Goal: Information Seeking & Learning: Learn about a topic

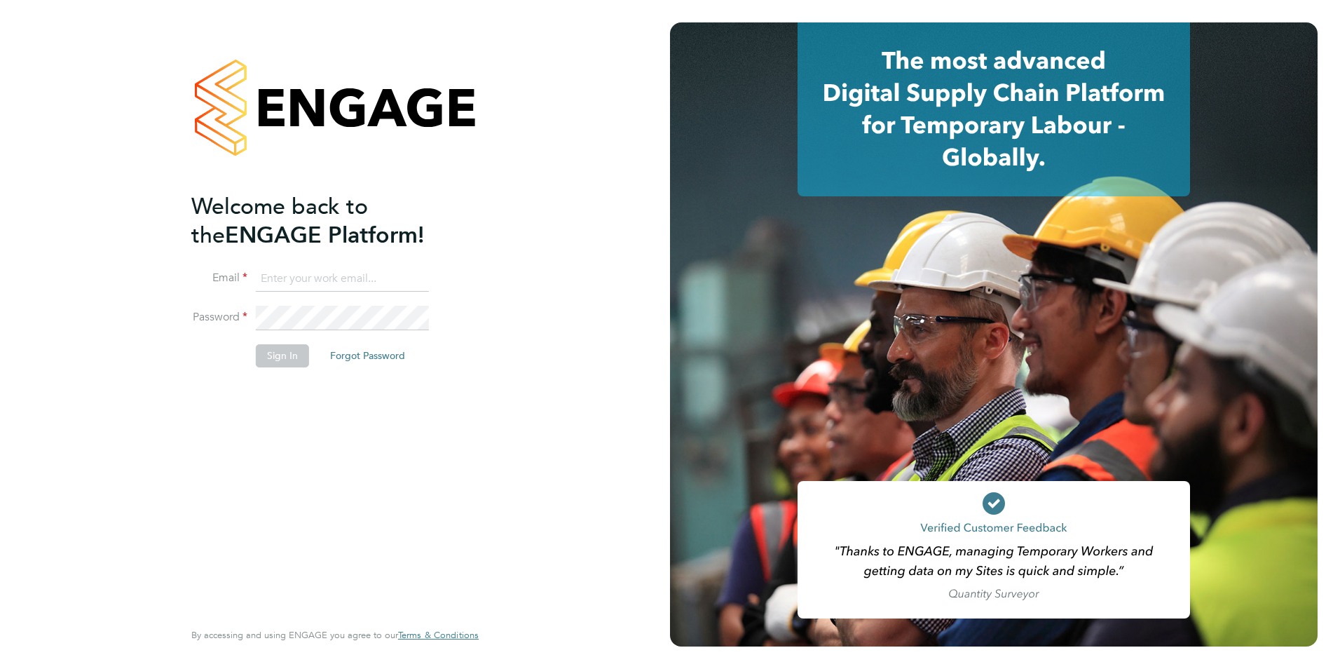
type input "james.farrington@huntereducation.co.uk"
click at [294, 358] on button "Sign In" at bounding box center [282, 355] width 53 height 22
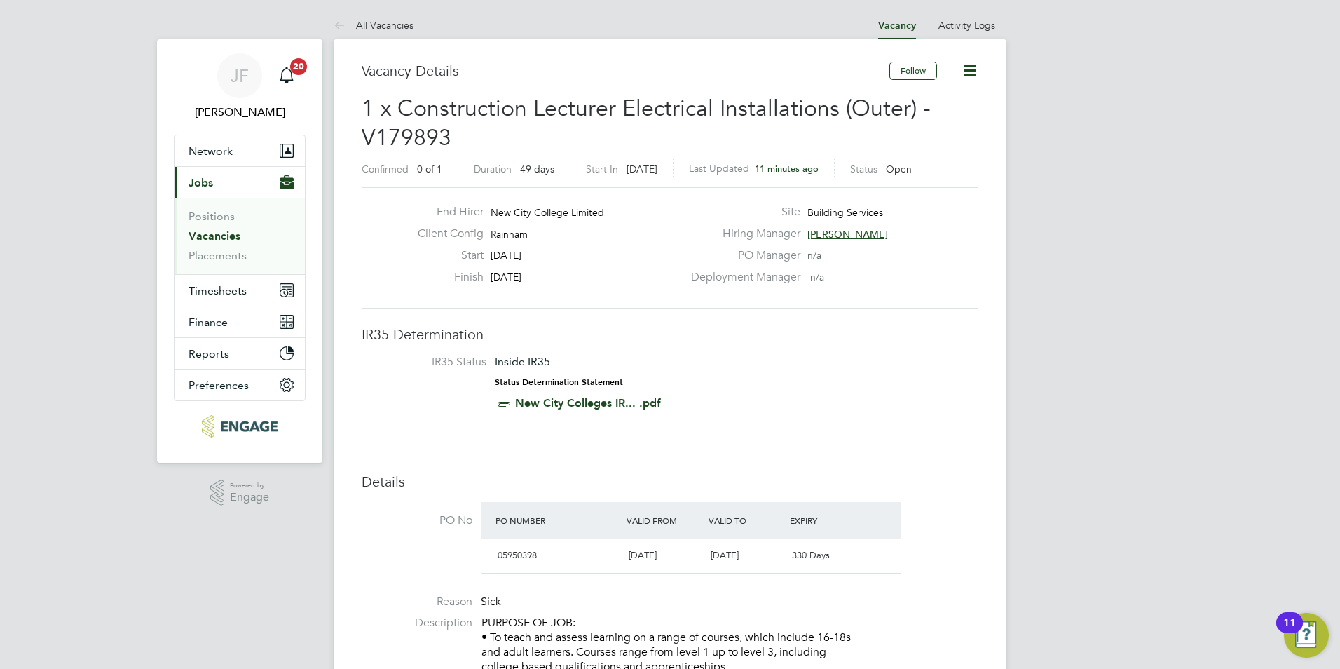
click at [215, 231] on link "Vacancies" at bounding box center [215, 235] width 52 height 13
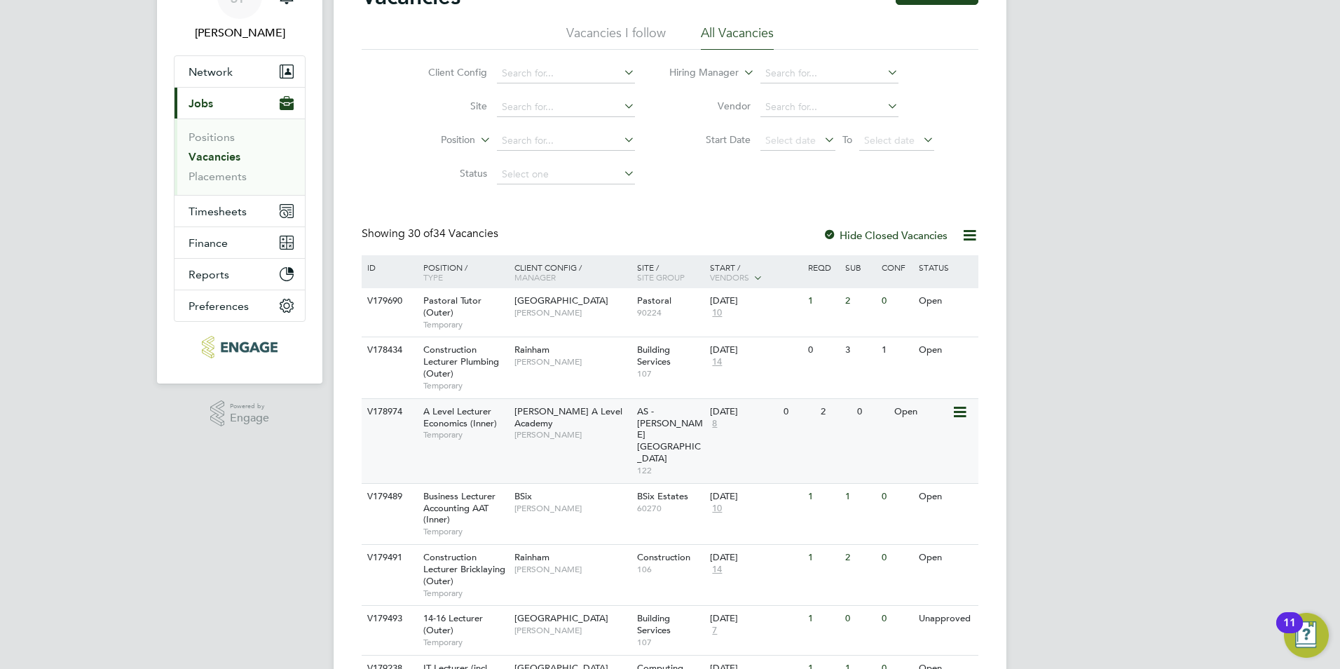
scroll to position [98, 0]
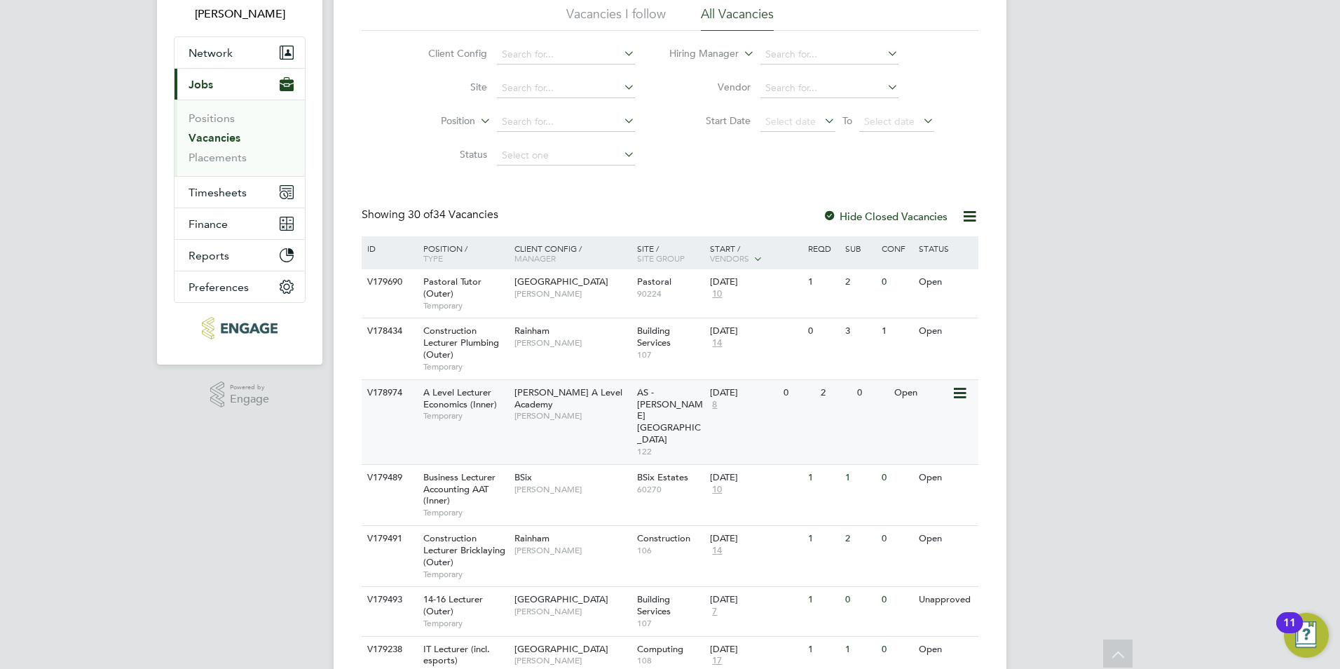
click at [642, 401] on span "AS - Attlee Academy" at bounding box center [670, 416] width 66 height 60
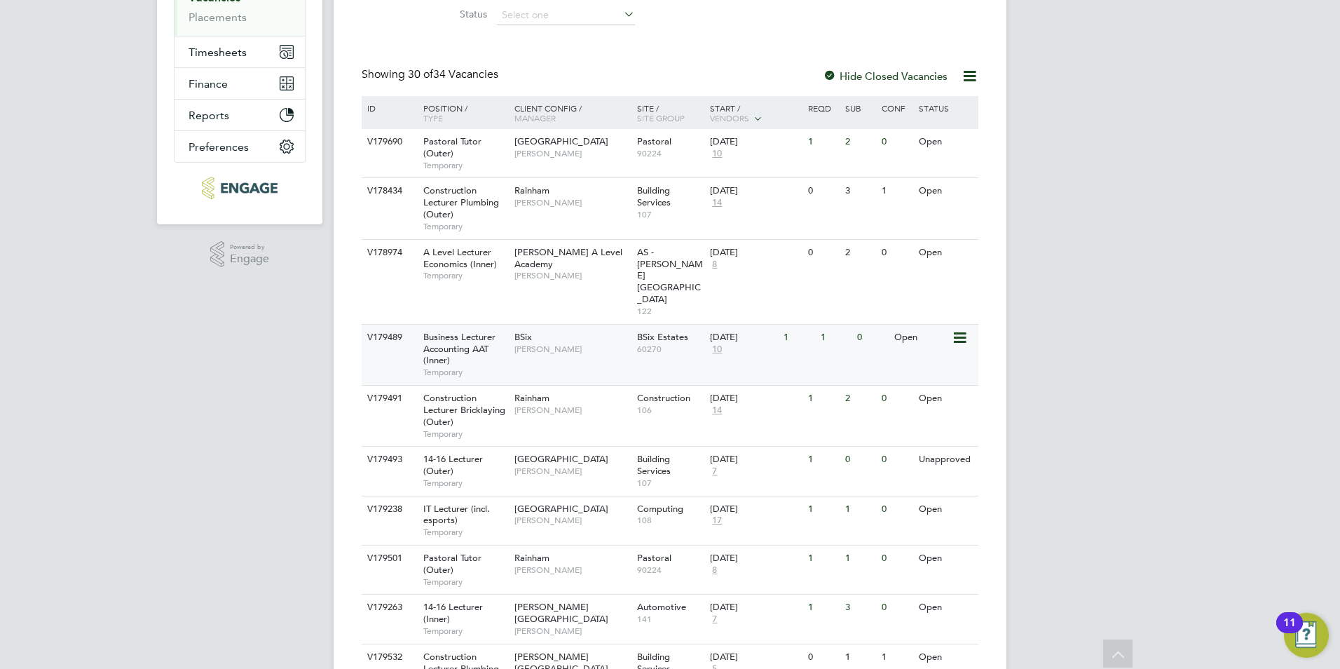
scroll to position [261, 0]
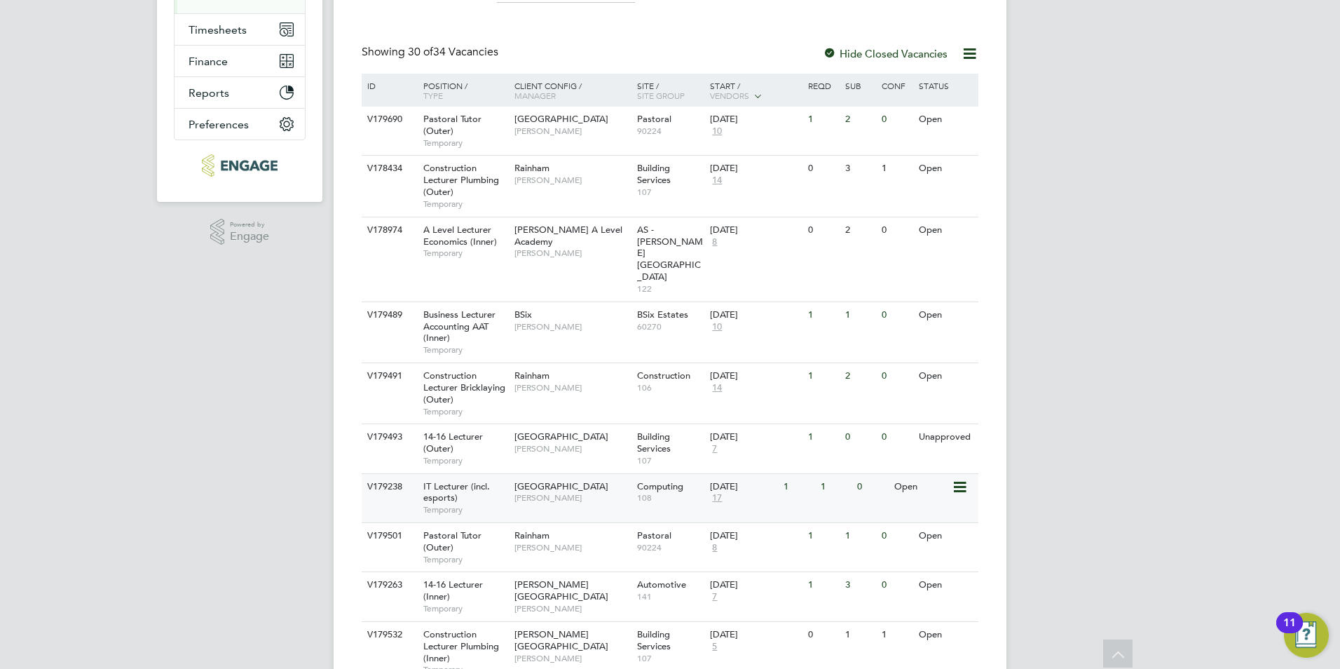
click at [577, 480] on span "[GEOGRAPHIC_DATA]" at bounding box center [562, 486] width 94 height 12
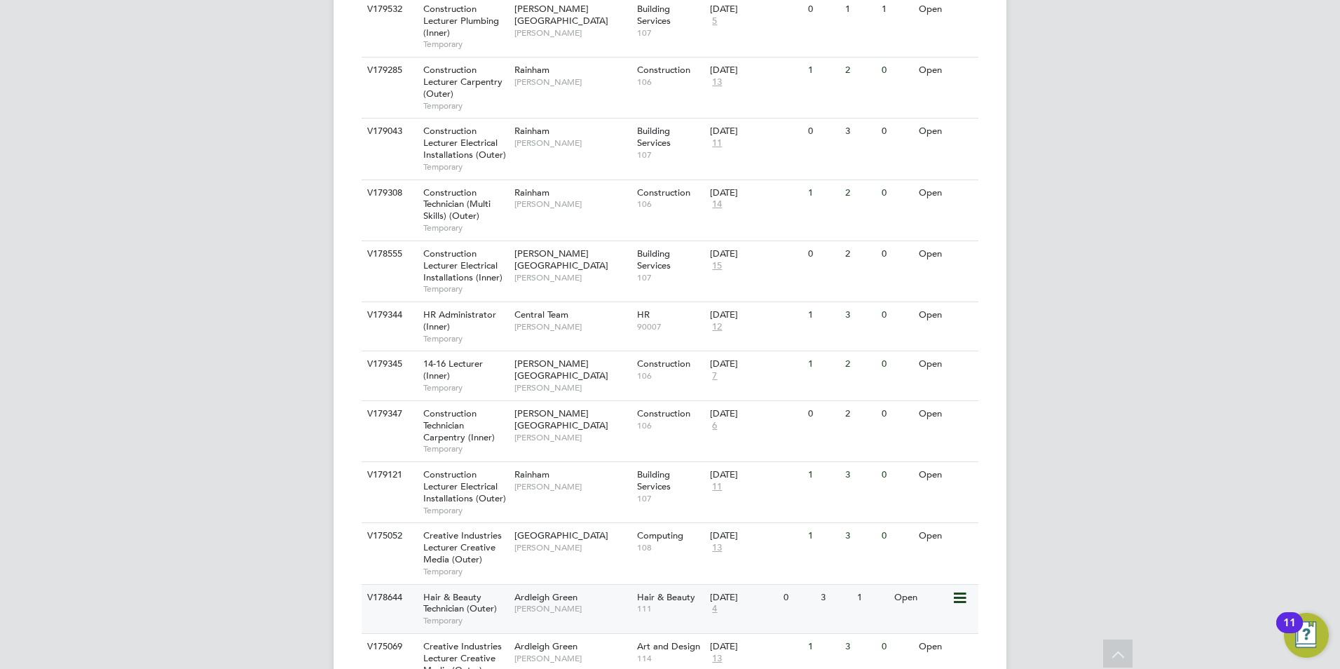
scroll to position [896, 0]
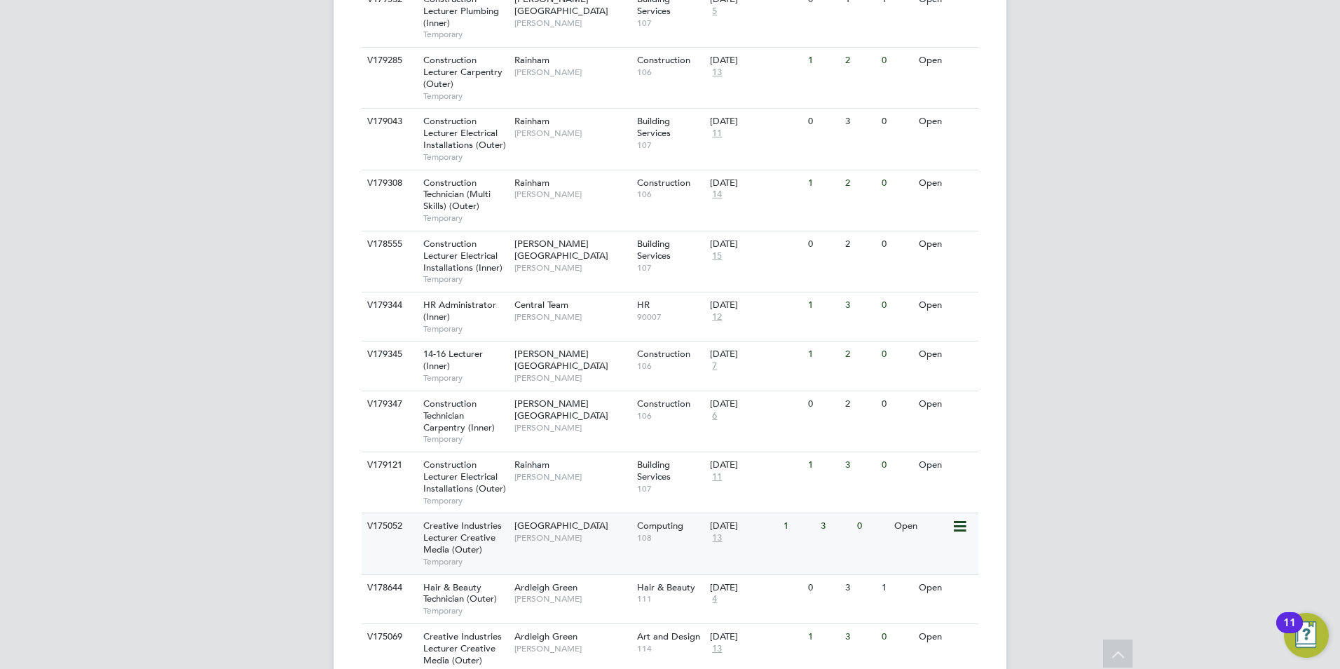
click at [575, 532] on span "Stuart Phillips" at bounding box center [573, 537] width 116 height 11
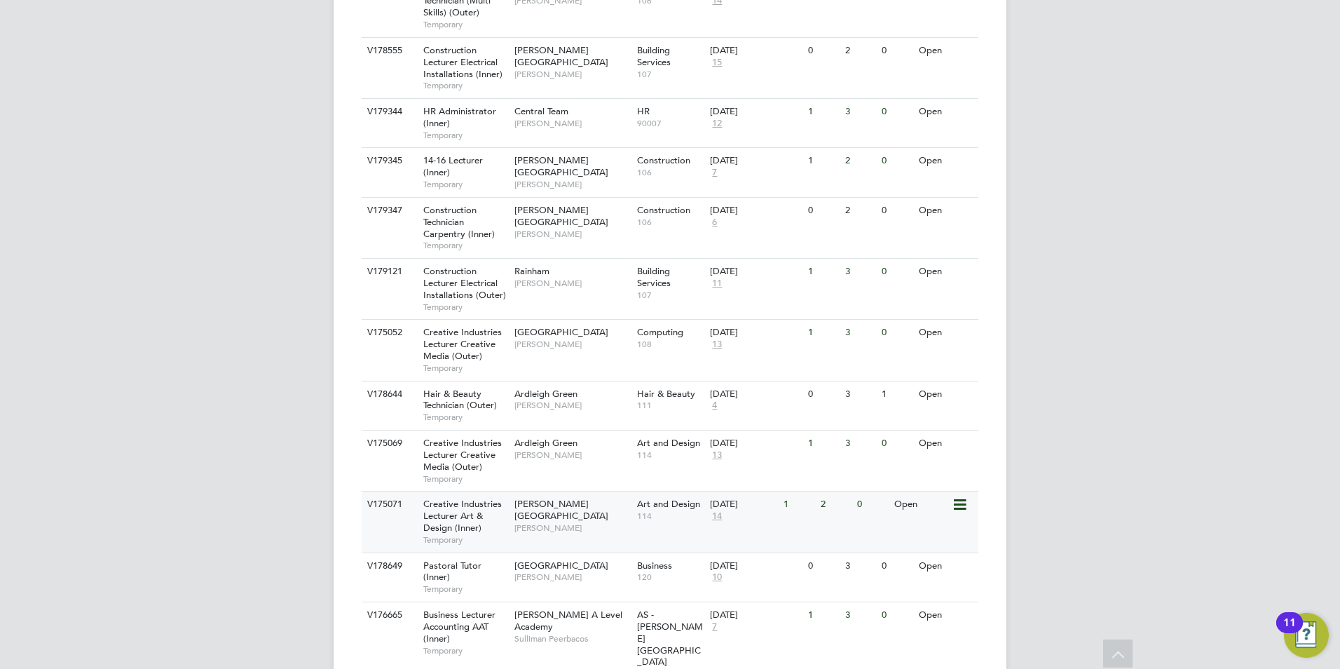
scroll to position [1090, 0]
click at [463, 497] on span "Creative Industries Lecturer Art & Design (Inner)" at bounding box center [462, 515] width 79 height 36
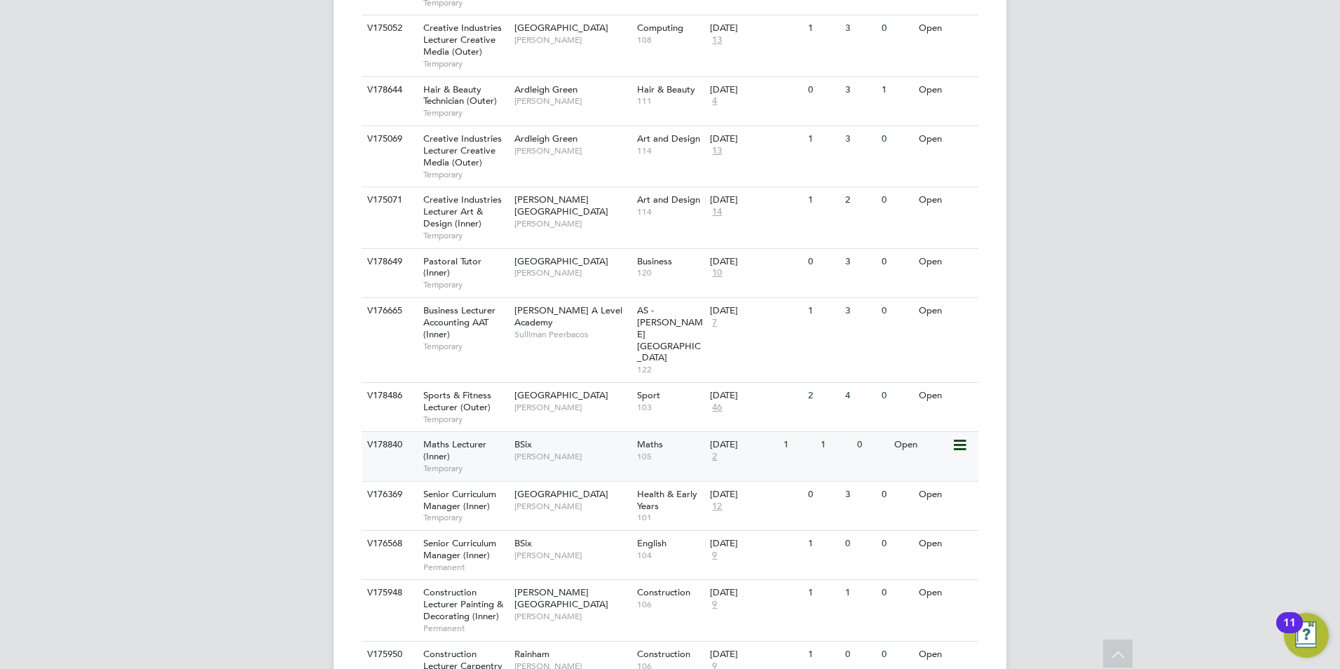
scroll to position [1409, 0]
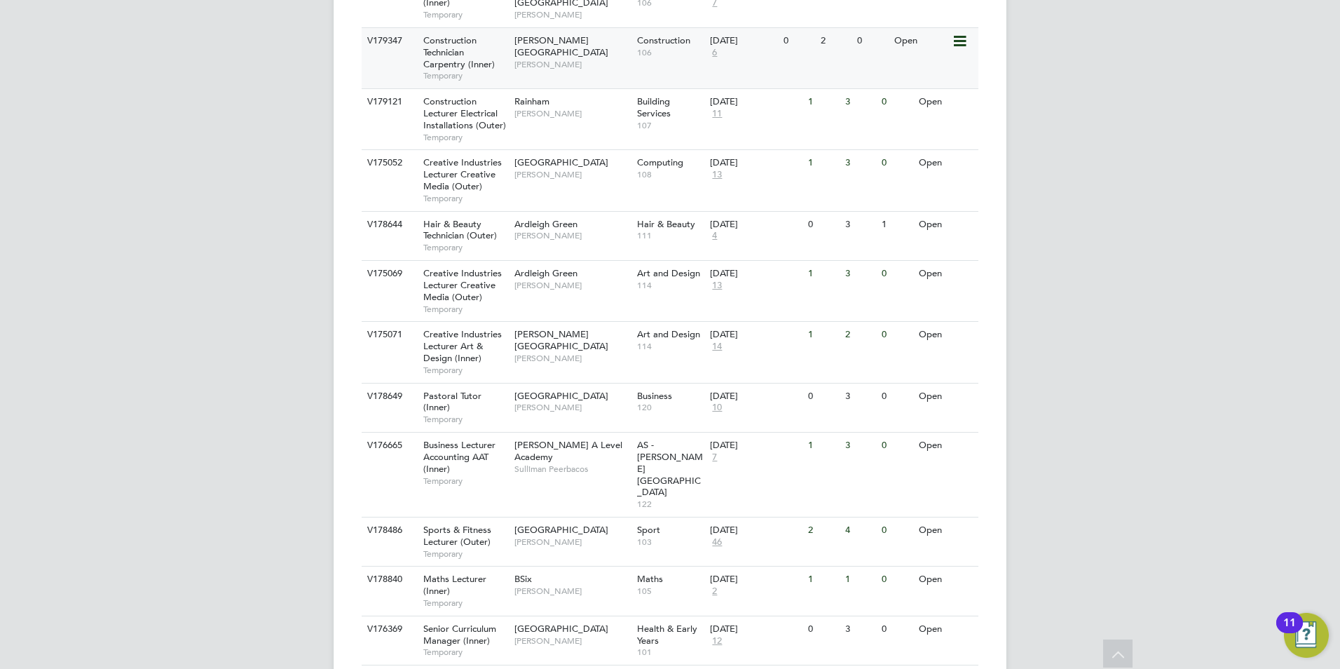
scroll to position [1257, 0]
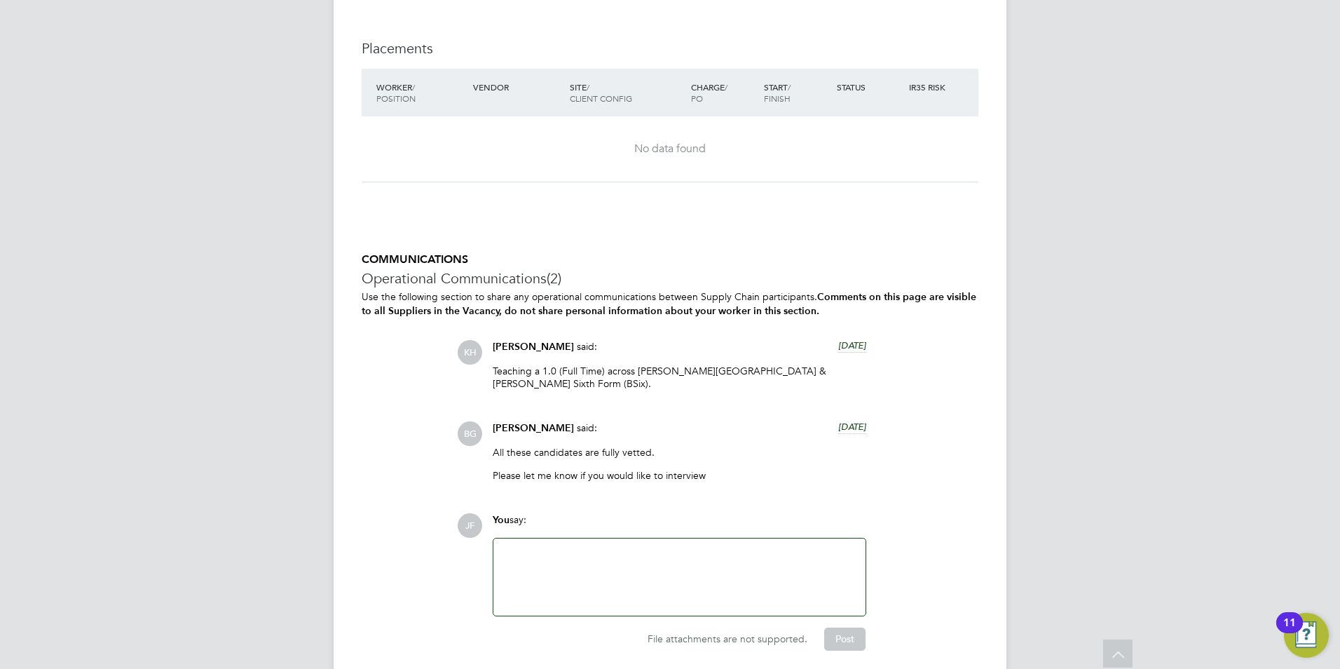
scroll to position [2863, 0]
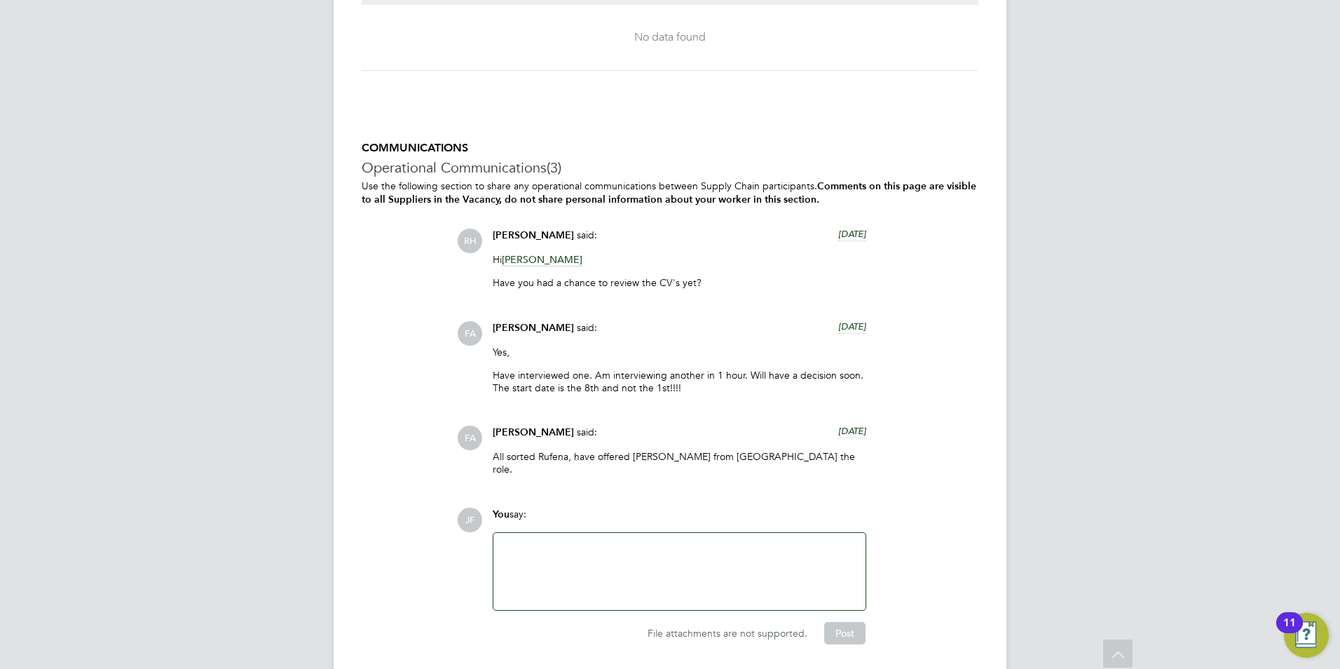
scroll to position [1411, 0]
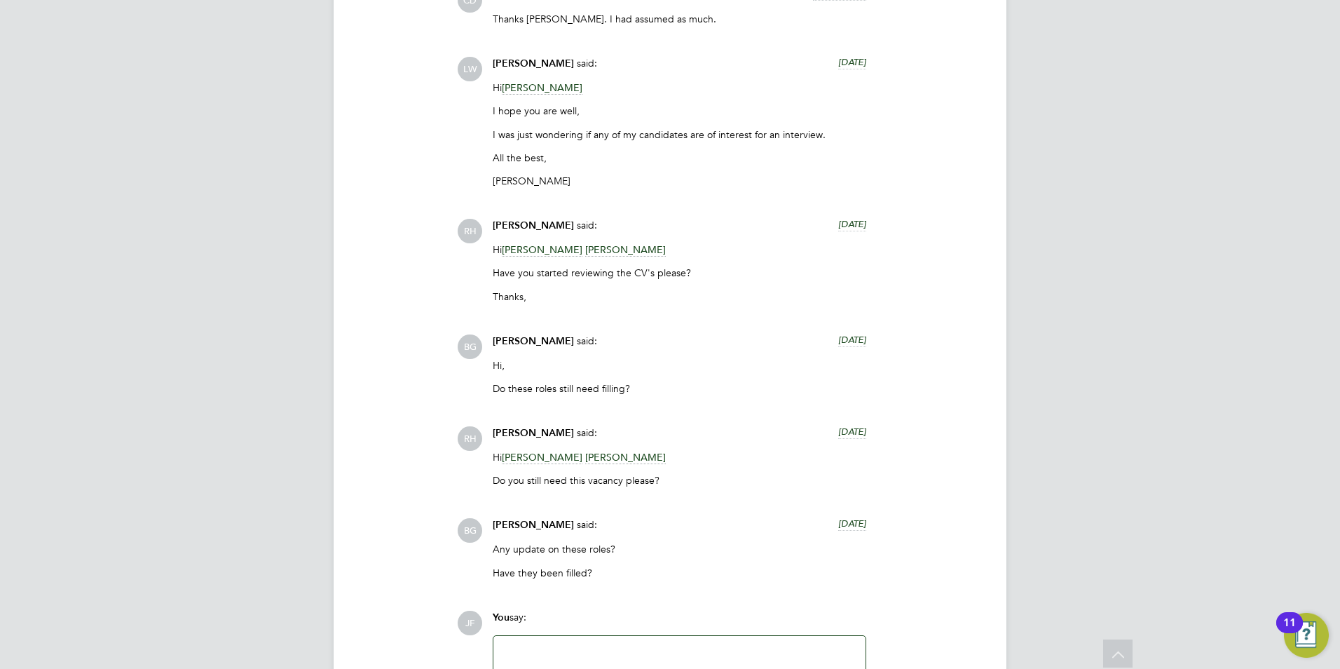
scroll to position [3651, 0]
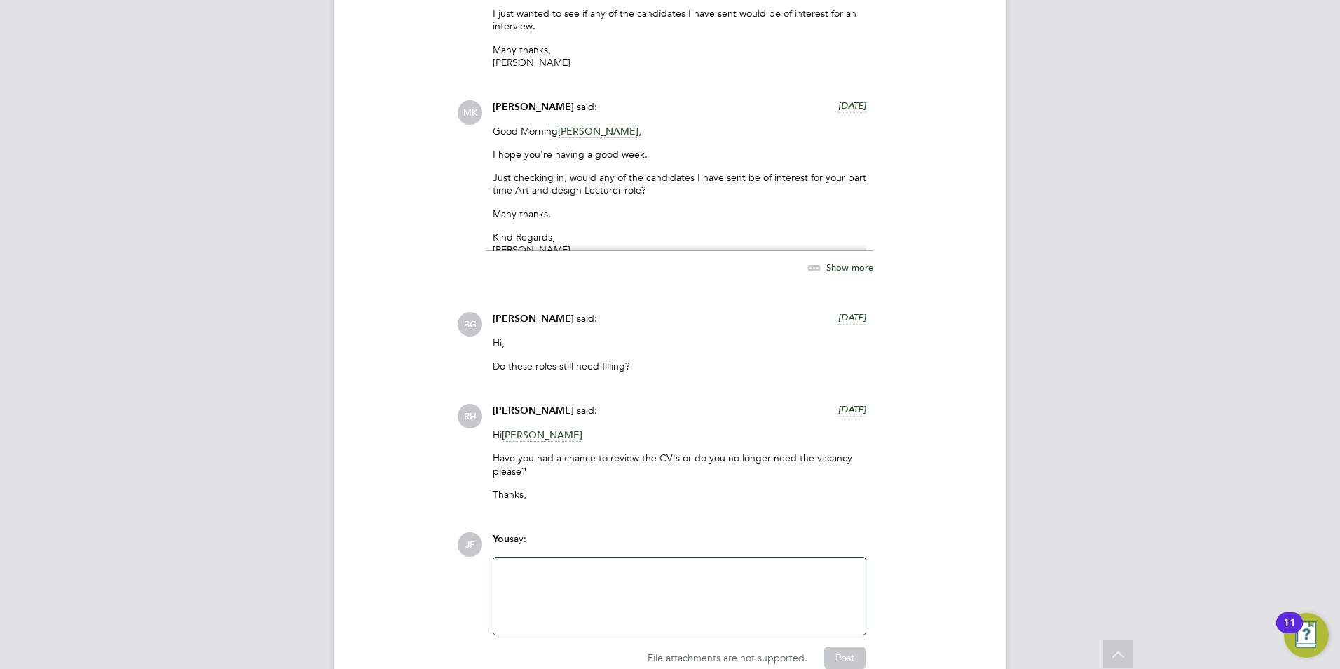
scroll to position [3603, 0]
